Goal: Information Seeking & Learning: Learn about a topic

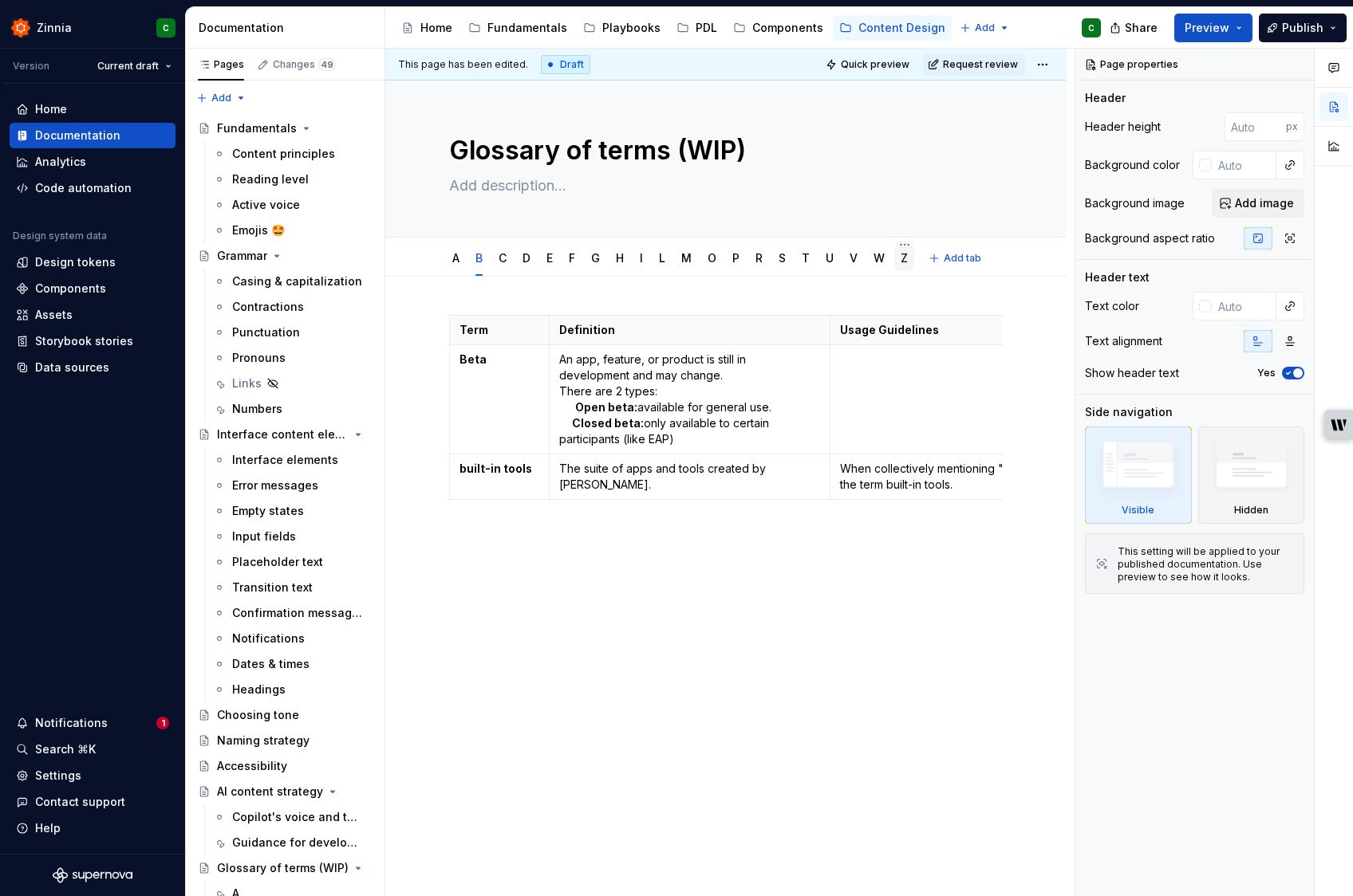
click at [902, 263] on link "Z" at bounding box center [905, 258] width 8 height 13
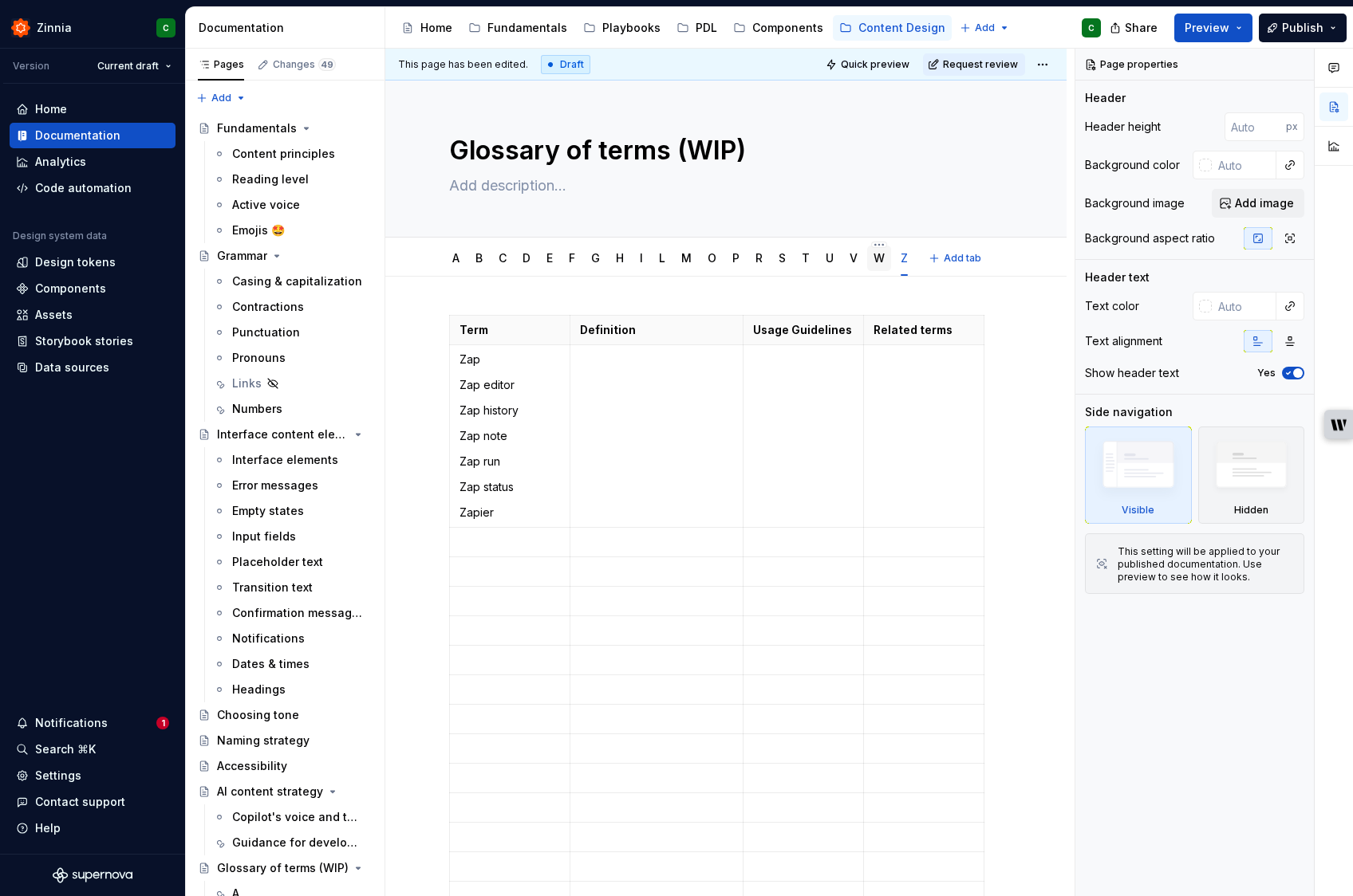
click at [878, 262] on link "W" at bounding box center [879, 258] width 11 height 13
click at [753, 260] on div "R" at bounding box center [758, 258] width 20 height 26
click at [685, 258] on link "M" at bounding box center [686, 258] width 10 height 13
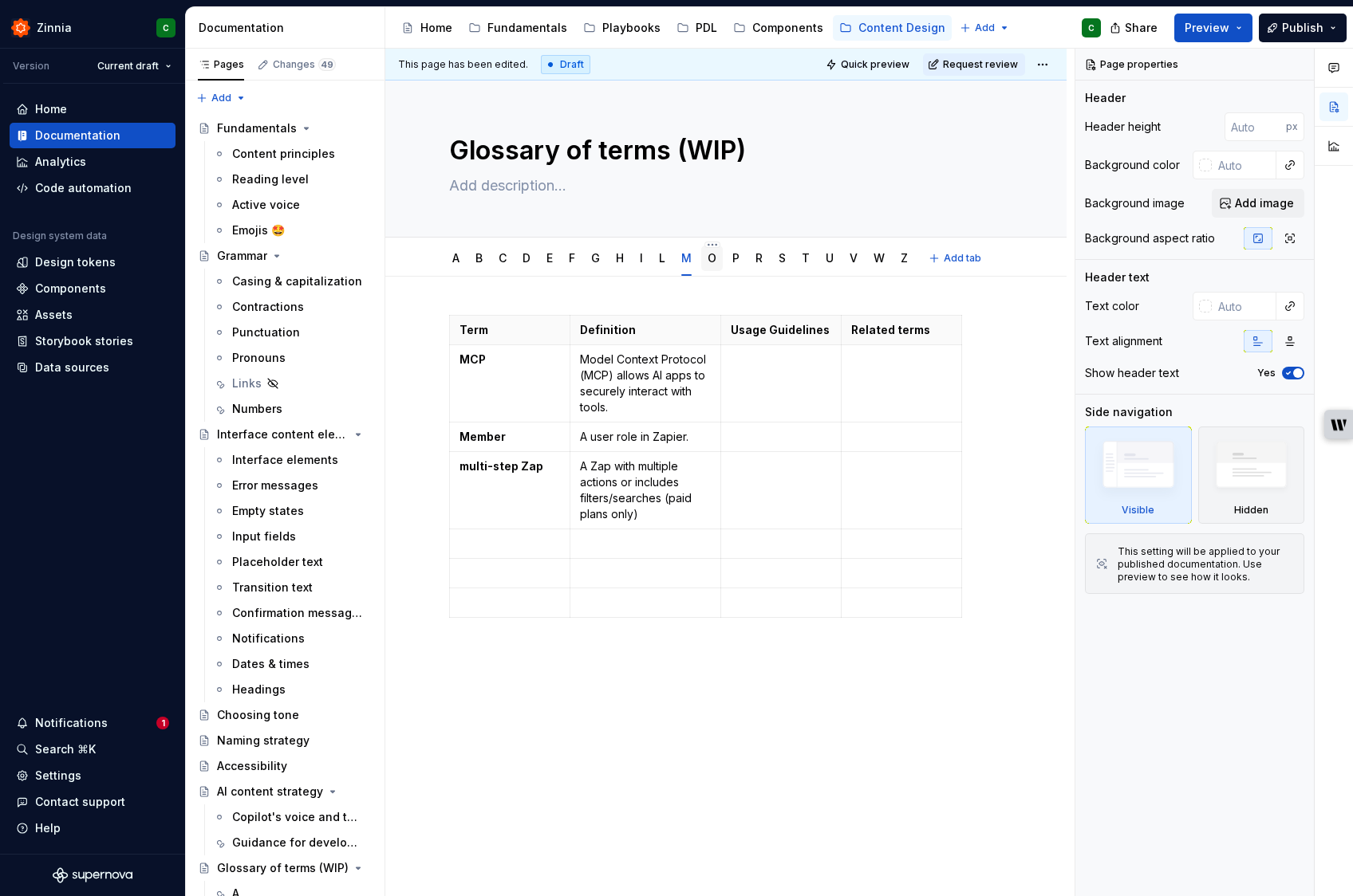
click at [713, 262] on link "O" at bounding box center [712, 258] width 9 height 13
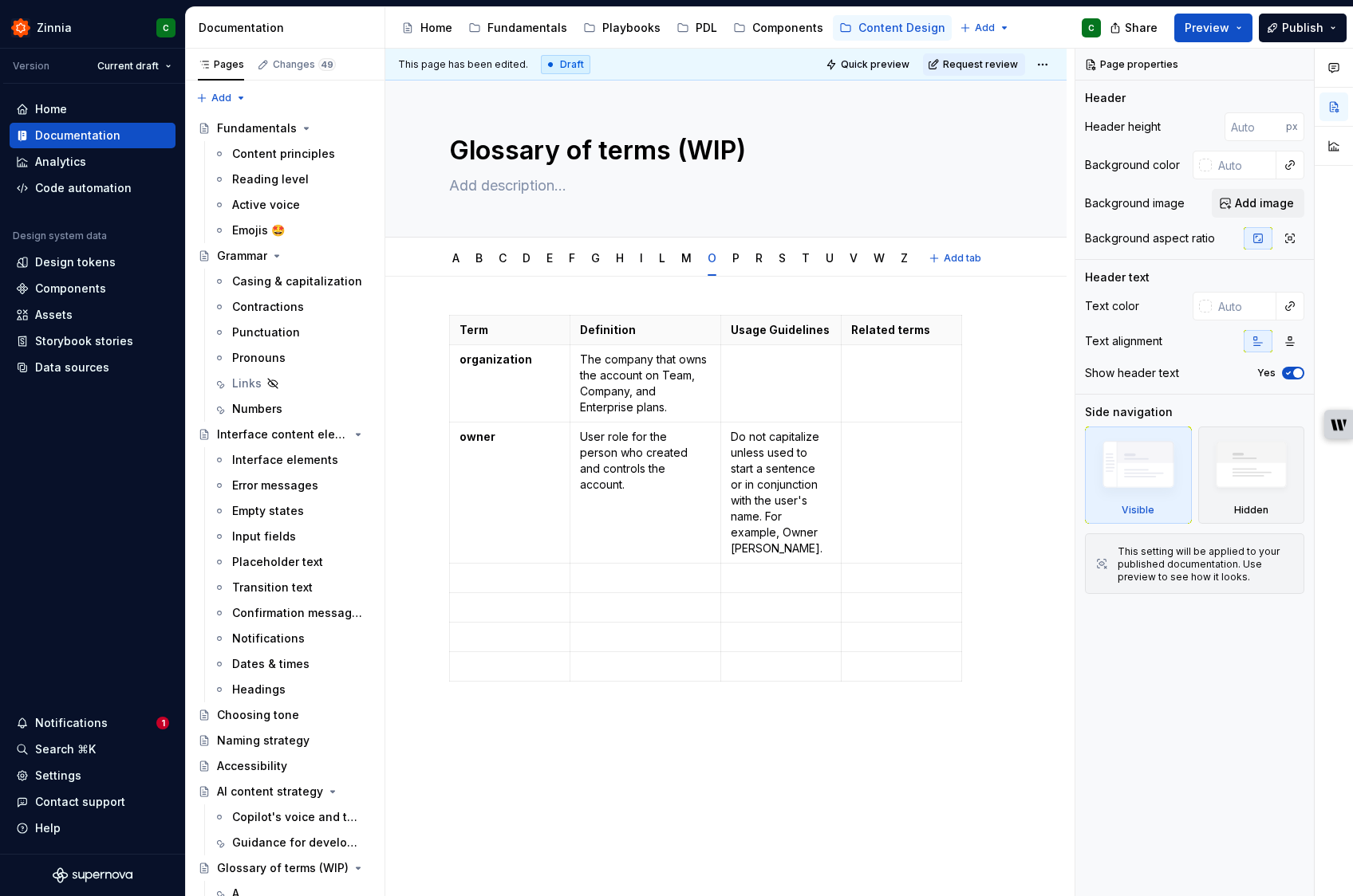
click at [747, 265] on div "A B C D E F G H I L M O P R S T U V W Z" at bounding box center [680, 262] width 481 height 43
click at [740, 264] on div "P" at bounding box center [735, 258] width 20 height 26
click at [807, 263] on link "T" at bounding box center [806, 258] width 8 height 13
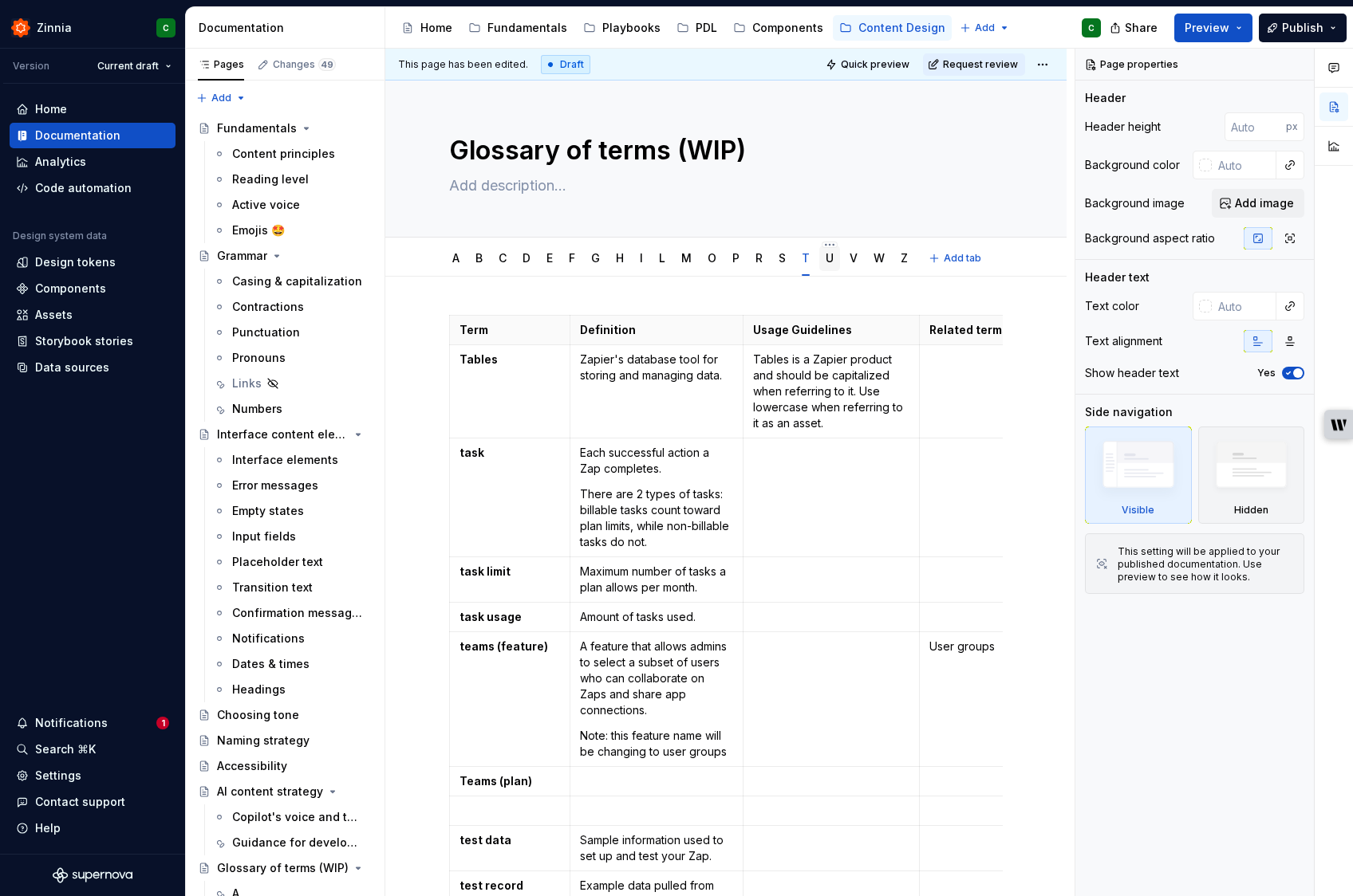
click at [826, 263] on link "U" at bounding box center [830, 258] width 8 height 13
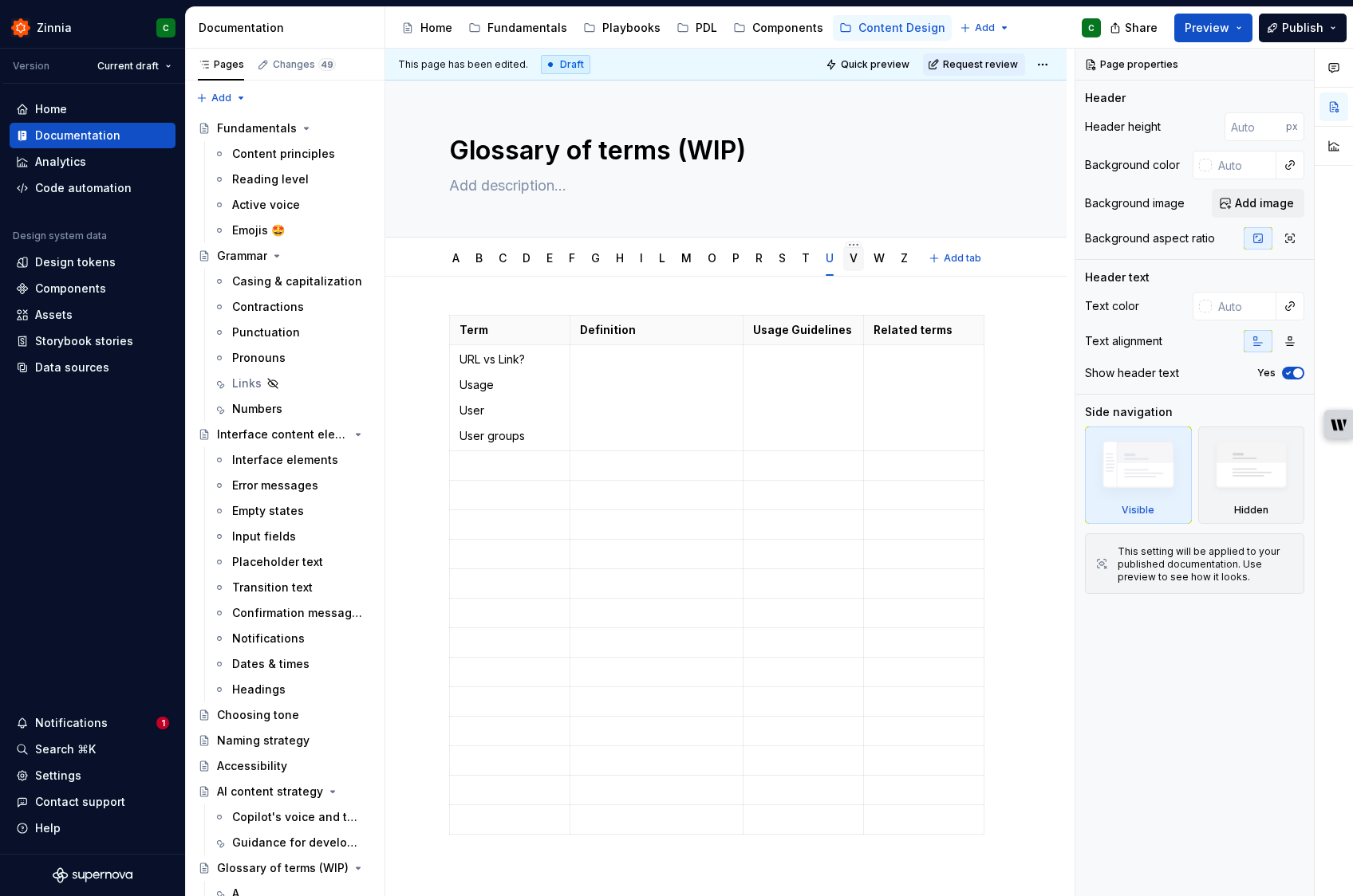
click at [851, 263] on link "V" at bounding box center [853, 258] width 8 height 13
click at [877, 262] on link "W" at bounding box center [879, 258] width 11 height 13
click at [901, 262] on link "Z" at bounding box center [905, 258] width 8 height 13
click at [461, 263] on div "A" at bounding box center [456, 258] width 20 height 26
click at [460, 261] on link "A" at bounding box center [456, 258] width 8 height 13
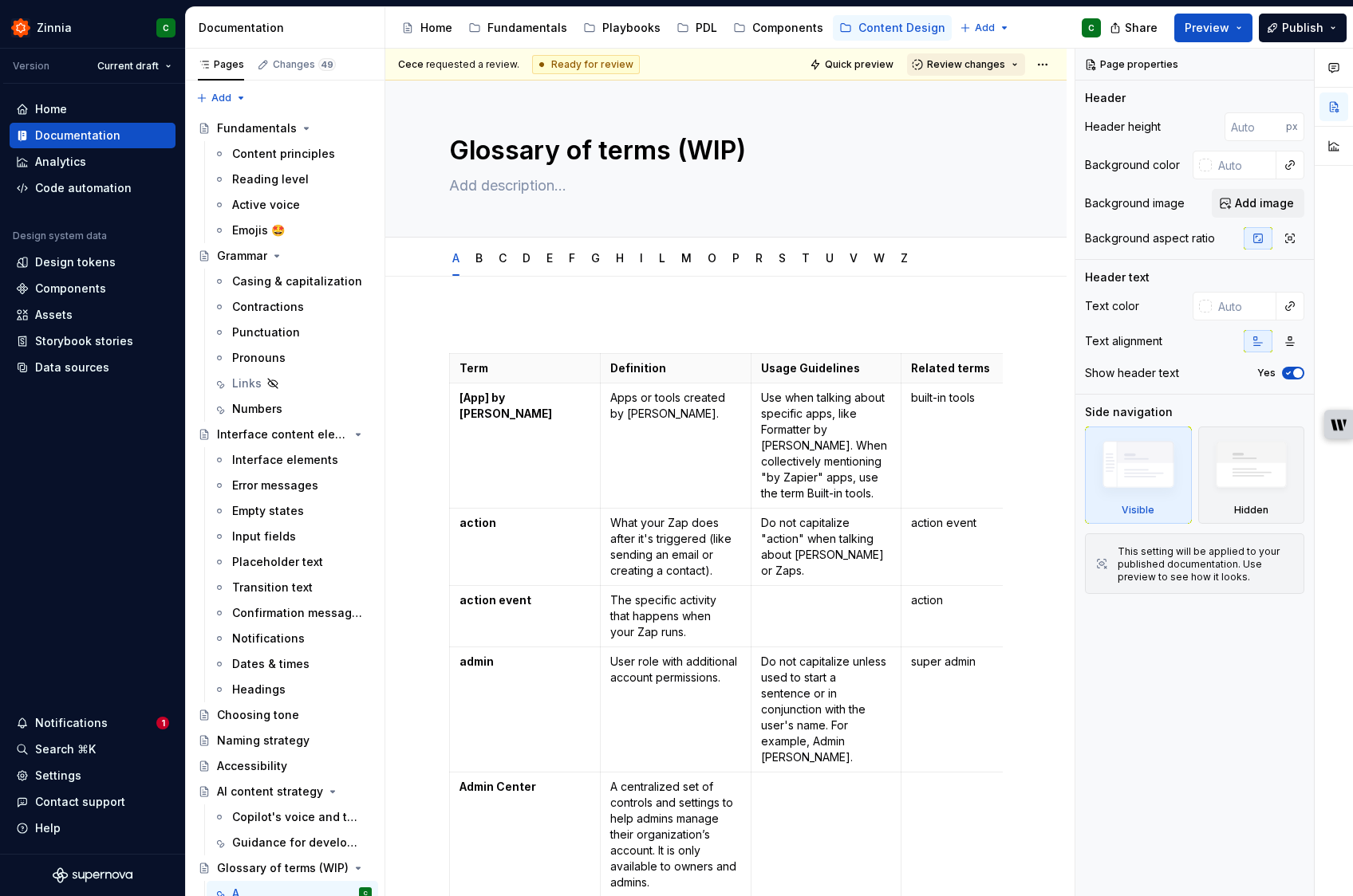
click at [979, 69] on span "Review changes" at bounding box center [966, 64] width 78 height 12
click at [989, 67] on span "Review changes" at bounding box center [966, 64] width 78 height 12
click at [965, 64] on span "Review changes" at bounding box center [966, 64] width 78 height 12
click at [984, 104] on div "Approve This page is ready to publish." at bounding box center [1018, 103] width 140 height 30
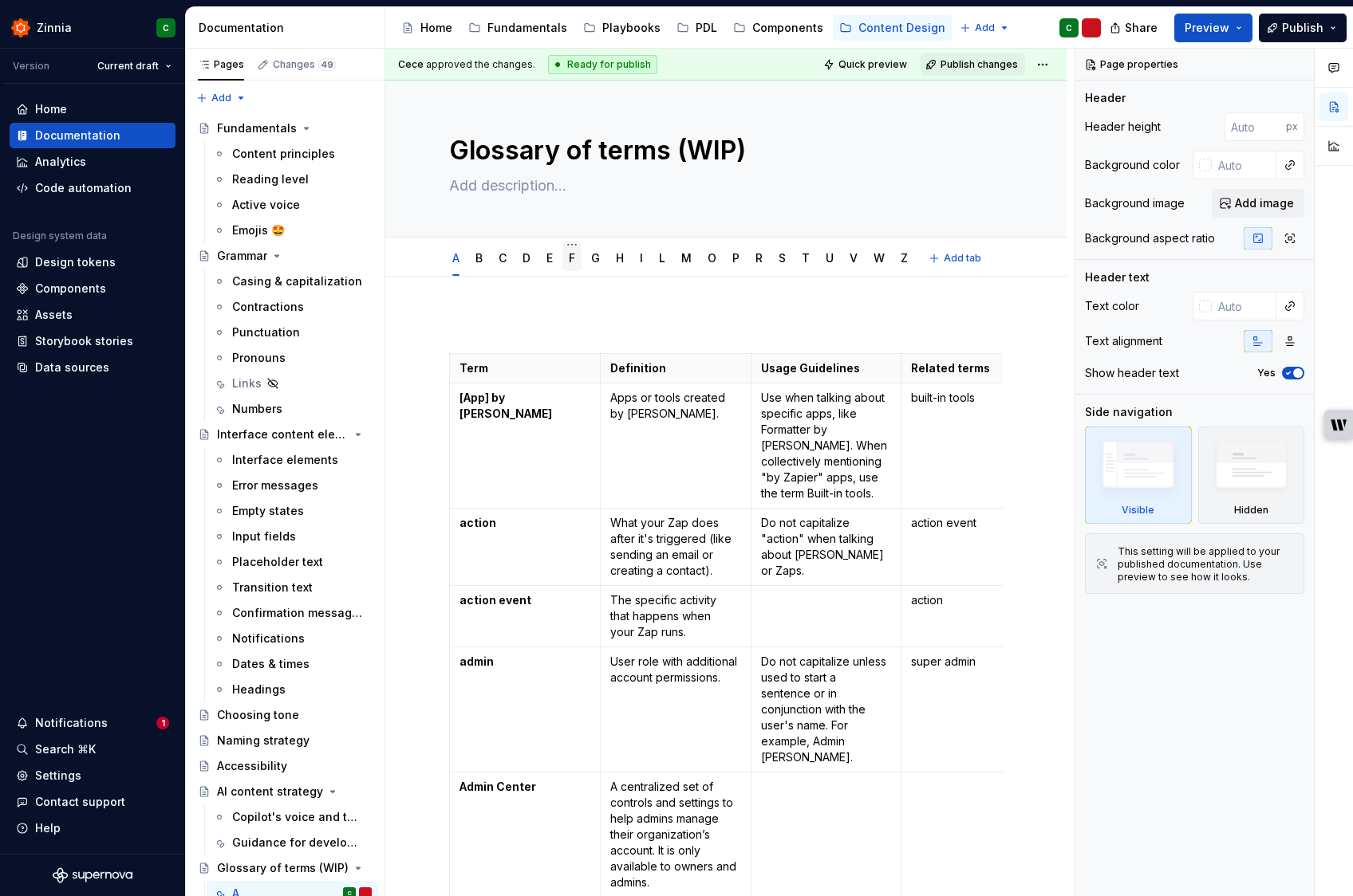
click at [572, 265] on div "F" at bounding box center [572, 258] width 7 height 16
click at [572, 263] on link "F" at bounding box center [572, 258] width 7 height 13
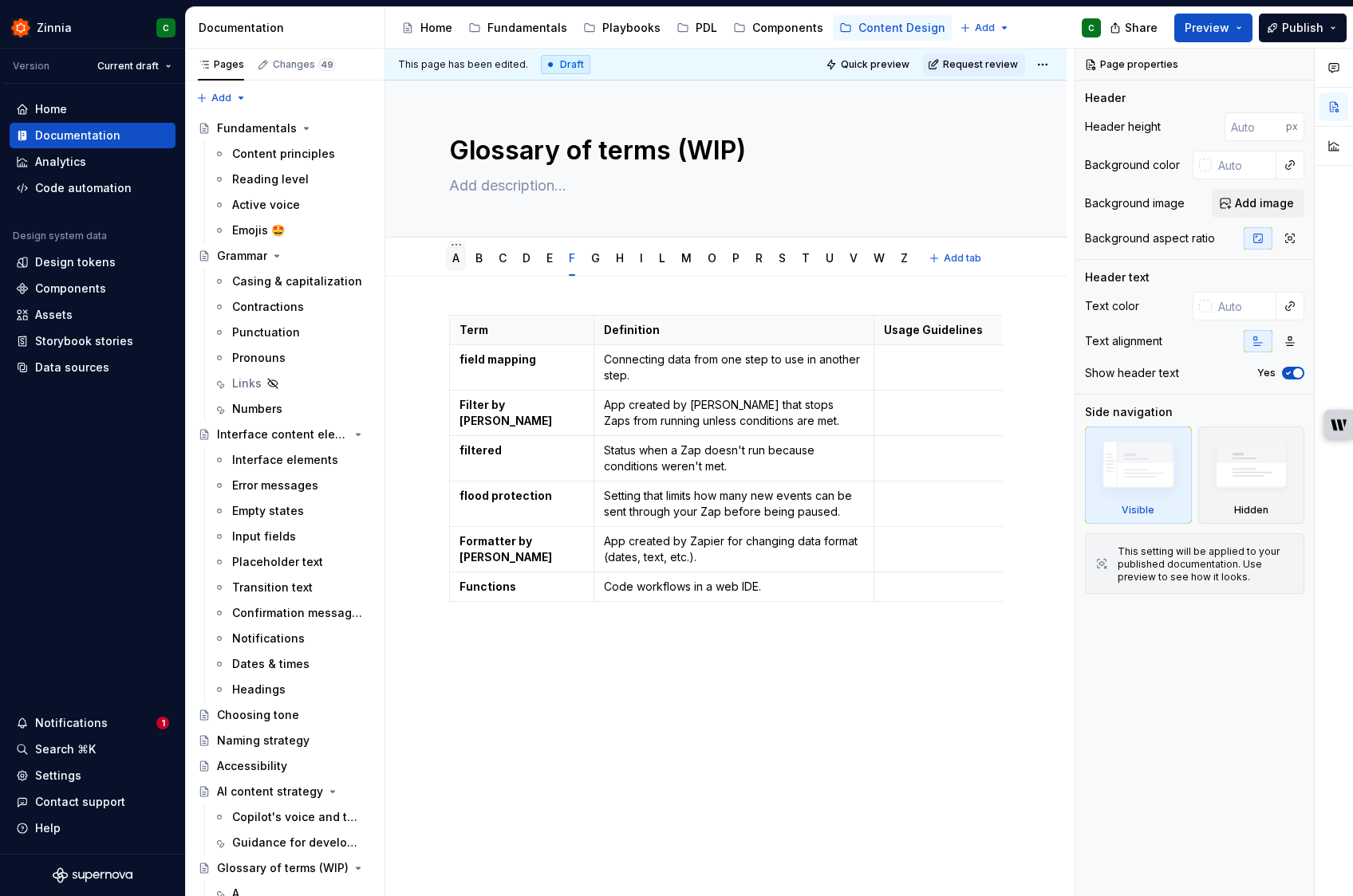
click at [455, 257] on link "A" at bounding box center [456, 258] width 8 height 13
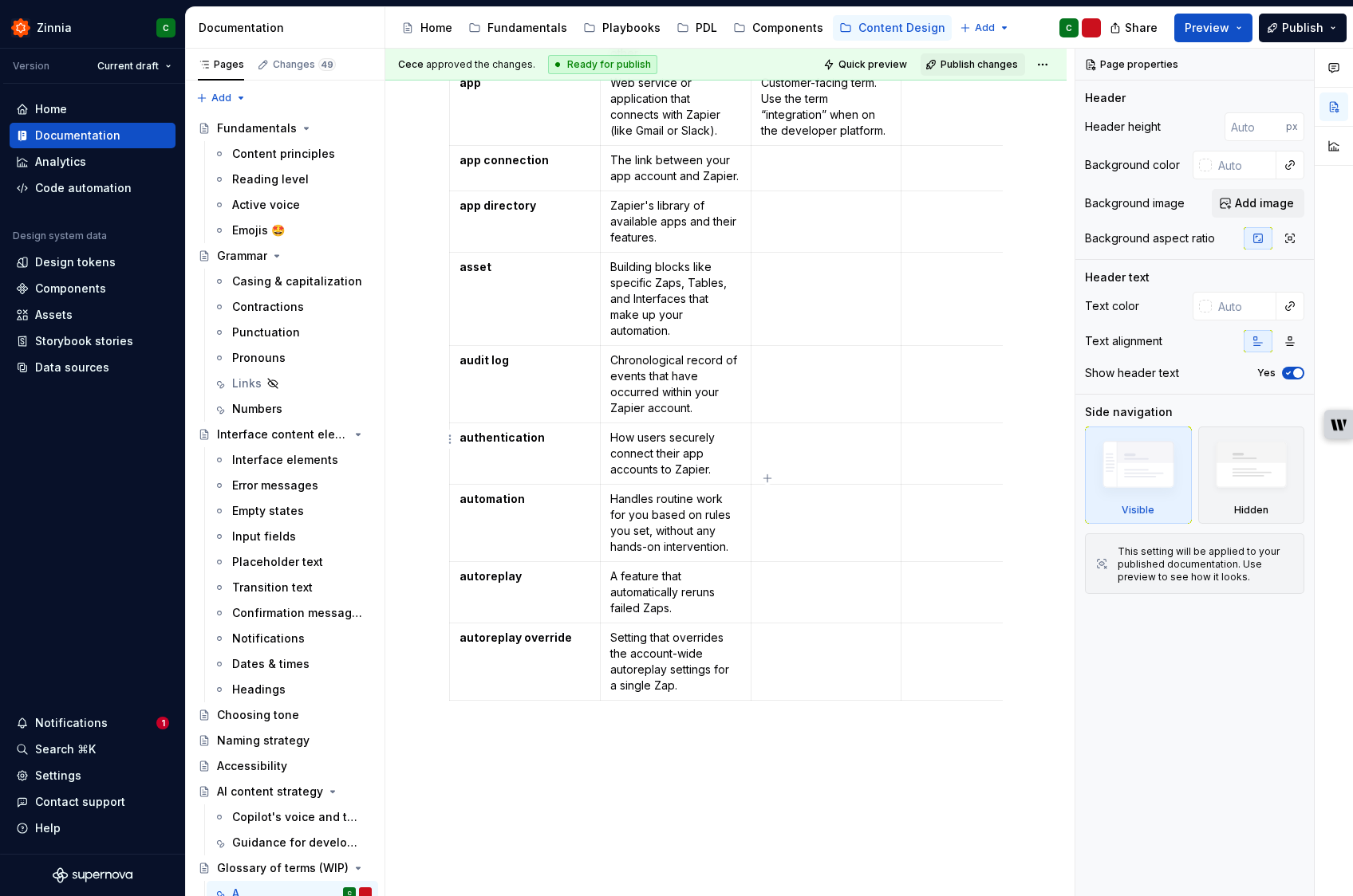
scroll to position [1627, 0]
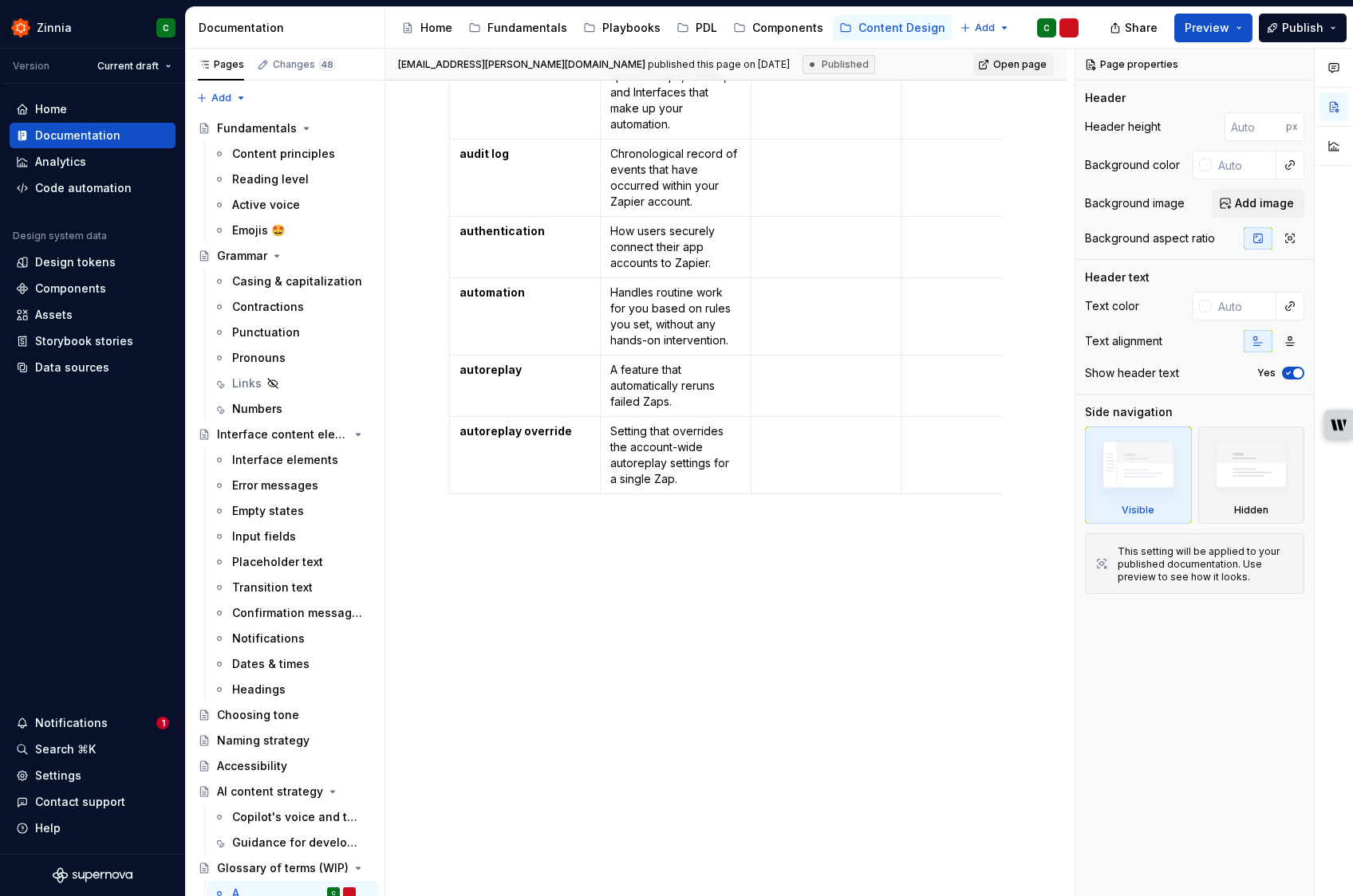
type textarea "*"
